Goal: Information Seeking & Learning: Obtain resource

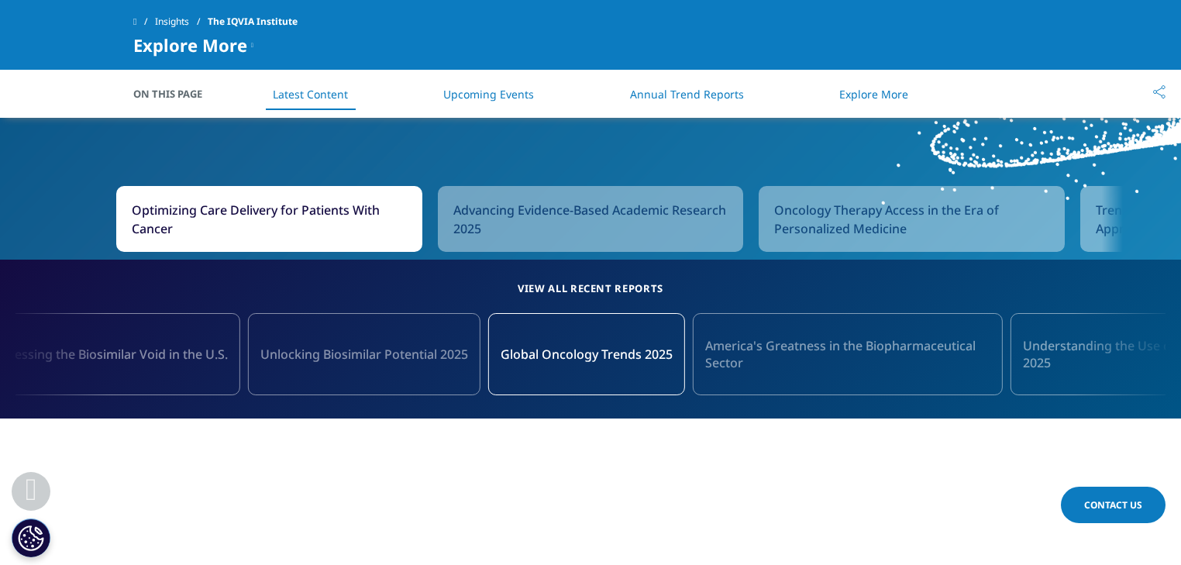
scroll to position [1550, 0]
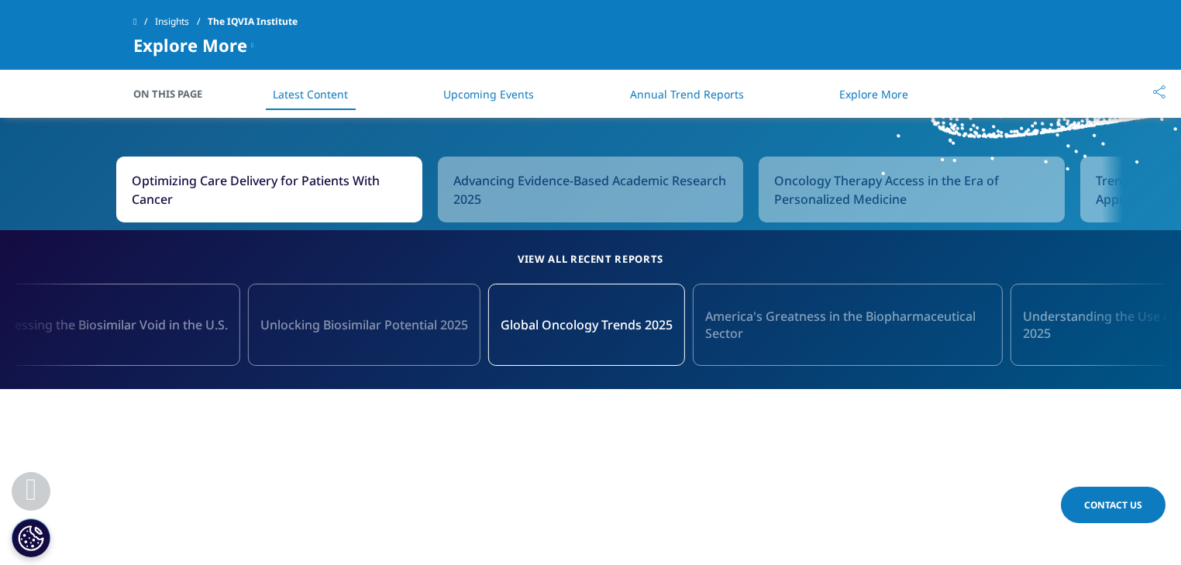
click at [617, 254] on h5 "View all recent reports" at bounding box center [590, 258] width 1150 height 19
click at [546, 254] on h5 "View all recent reports" at bounding box center [590, 258] width 1150 height 19
drag, startPoint x: 523, startPoint y: 254, endPoint x: 683, endPoint y: 254, distance: 160.4
click at [683, 254] on h5 "View all recent reports" at bounding box center [590, 258] width 1150 height 19
click at [611, 254] on h5 "View all recent reports" at bounding box center [590, 258] width 1150 height 19
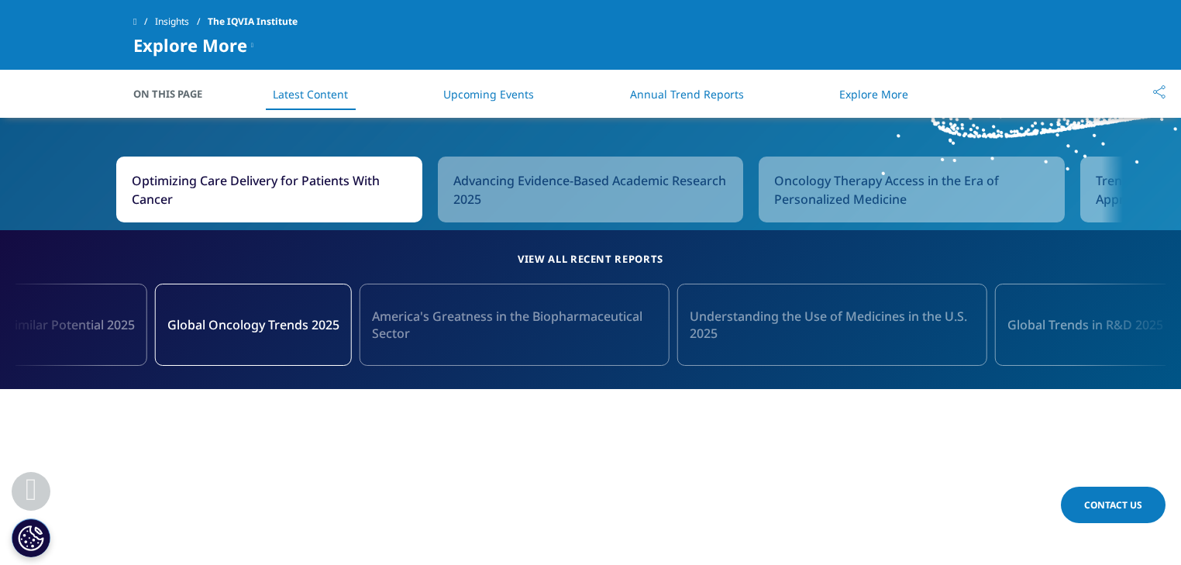
click at [532, 331] on span "America's Greatness in the Biopharmaceutical Sector" at bounding box center [514, 325] width 285 height 34
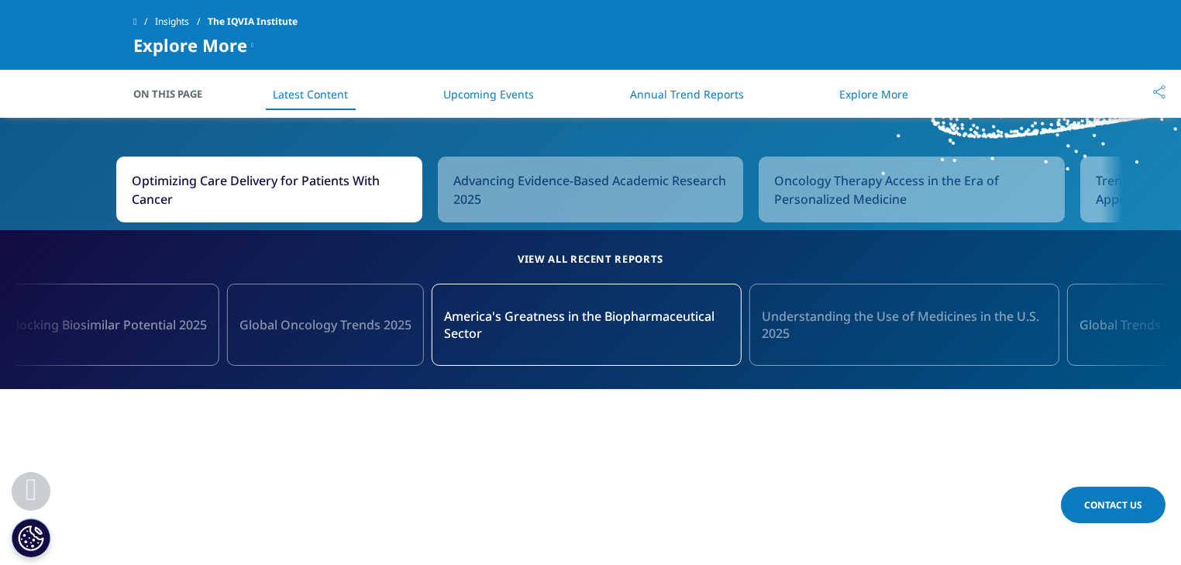
click at [524, 311] on span "America's Greatness in the Biopharmaceutical Sector" at bounding box center [586, 325] width 285 height 34
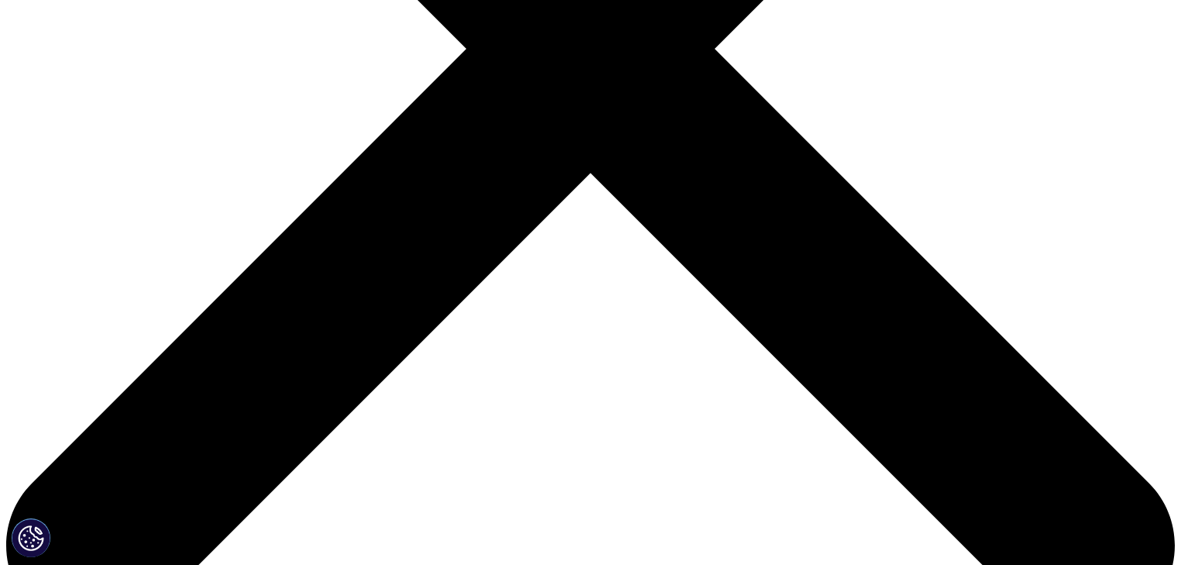
scroll to position [620, 0]
